Goal: Find specific page/section: Find specific page/section

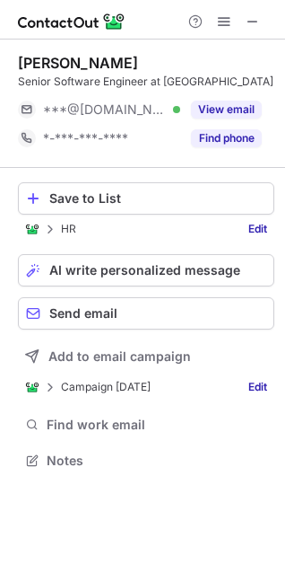
scroll to position [8, 8]
click at [250, 22] on span at bounding box center [253, 21] width 14 height 14
